Goal: Navigation & Orientation: Find specific page/section

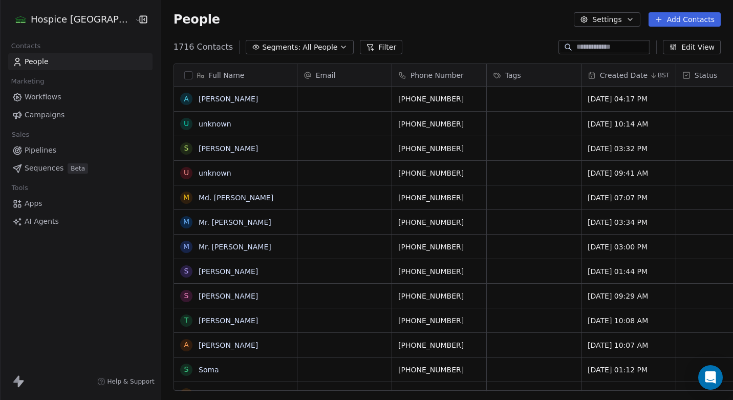
click at [49, 218] on span "AI Agents" at bounding box center [42, 221] width 34 height 11
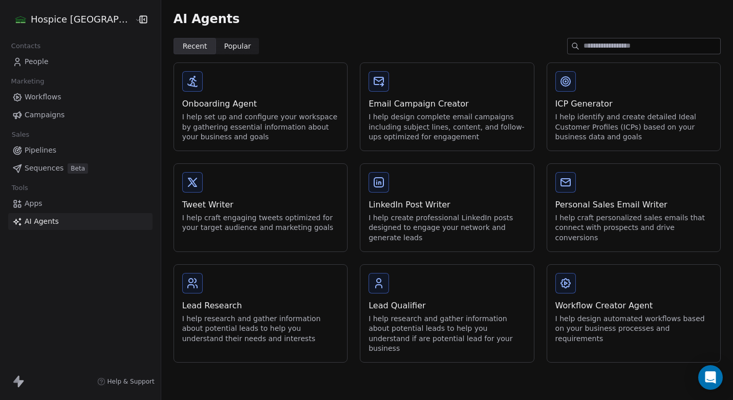
click at [57, 96] on span "Workflows" at bounding box center [43, 97] width 37 height 11
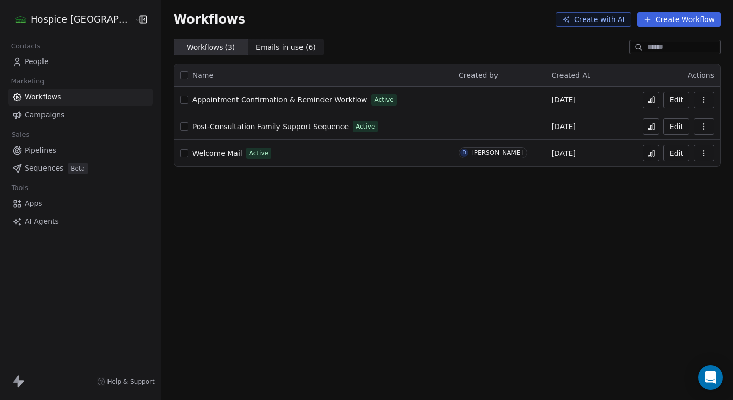
click at [326, 101] on span "Appointment Confirmation & Reminder Workflow" at bounding box center [279, 100] width 175 height 8
